Goal: Check status: Check status

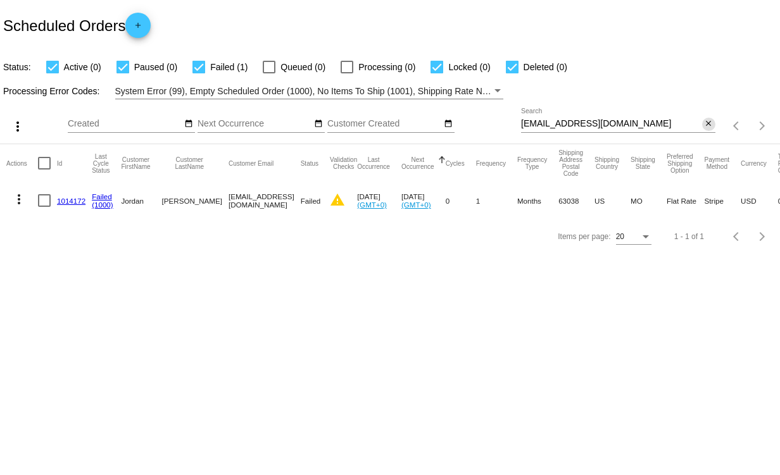
click at [708, 123] on mat-icon "close" at bounding box center [708, 124] width 9 height 10
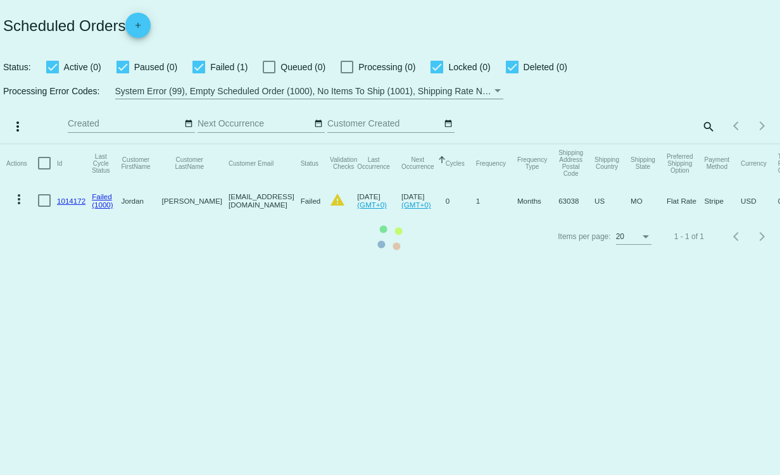
click at [705, 144] on mat-table "Actions Id Last Cycle Status Customer FirstName Customer LastName Customer Emai…" at bounding box center [390, 181] width 780 height 75
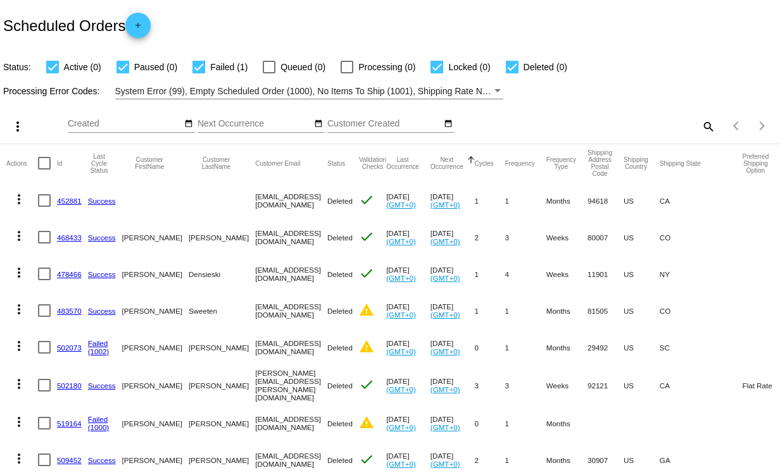
click at [700, 123] on mat-icon "search" at bounding box center [707, 126] width 15 height 20
click at [557, 117] on div "Search" at bounding box center [618, 120] width 194 height 25
paste input "[EMAIL_ADDRESS][DOMAIN_NAME]"
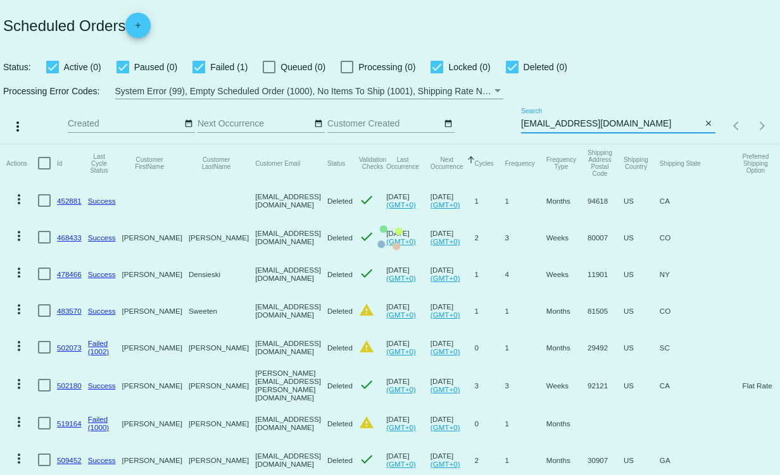
type input "[EMAIL_ADDRESS][DOMAIN_NAME]"
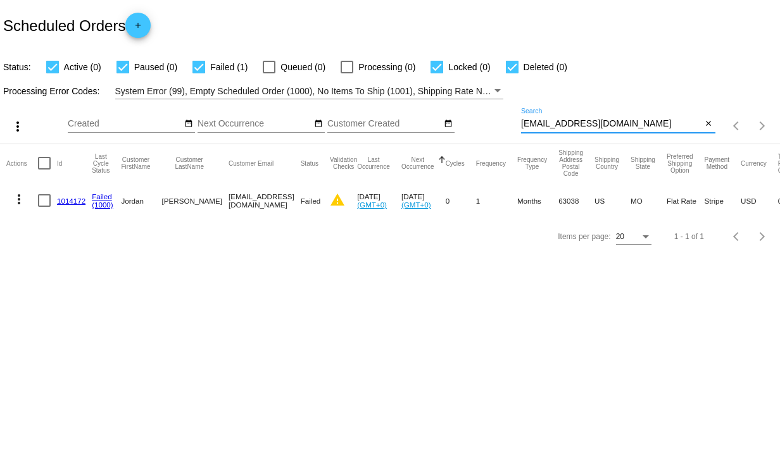
click at [73, 203] on link "1014172" at bounding box center [71, 201] width 28 height 8
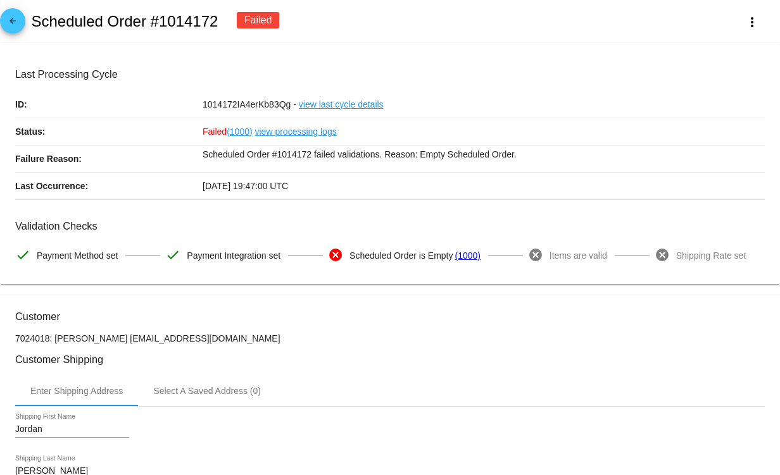
drag, startPoint x: 527, startPoint y: 156, endPoint x: 418, endPoint y: 160, distance: 109.6
click at [418, 160] on p "Scheduled Order #1014172 failed validations. Reason: Empty Scheduled Order." at bounding box center [484, 155] width 562 height 18
